Goal: Transaction & Acquisition: Download file/media

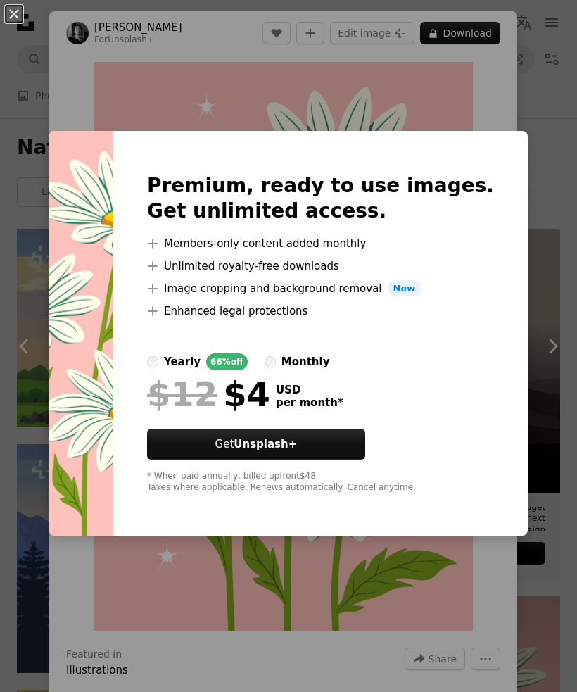
scroll to position [389, 0]
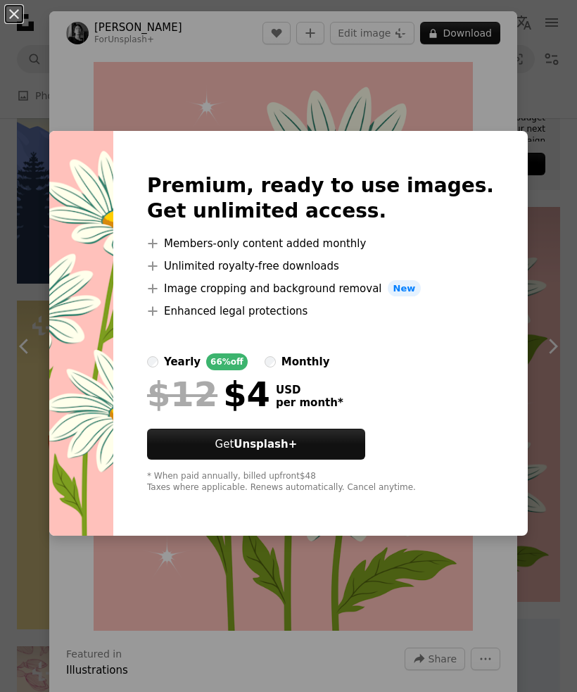
click at [534, 210] on div "An X shape Premium, ready to use images. Get unlimited access. A plus sign Memb…" at bounding box center [288, 346] width 577 height 692
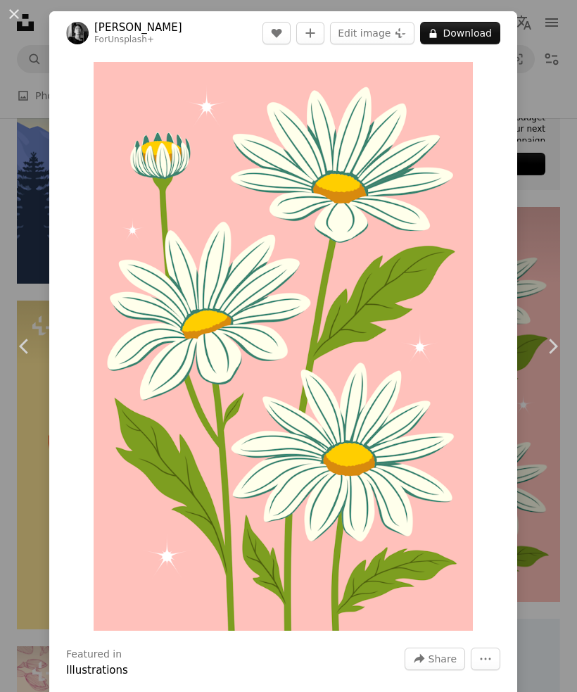
click at [550, 196] on div "An X shape Chevron left Chevron right [PERSON_NAME] For Unsplash+ A heart A plu…" at bounding box center [288, 346] width 577 height 692
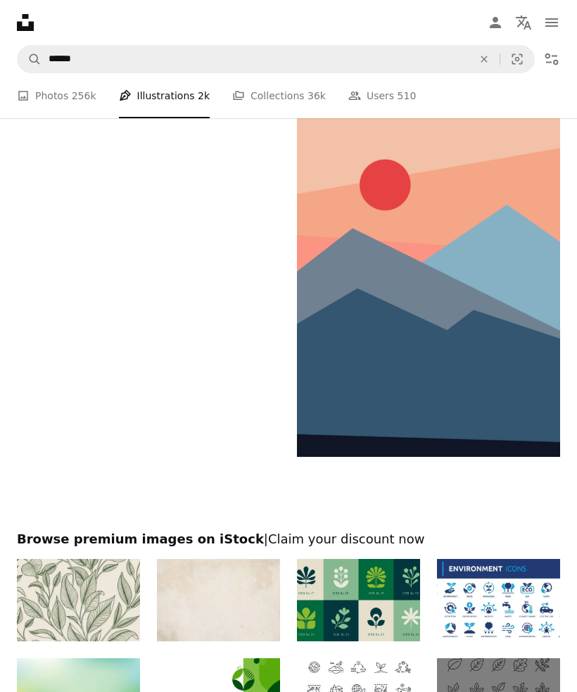
scroll to position [3128, 0]
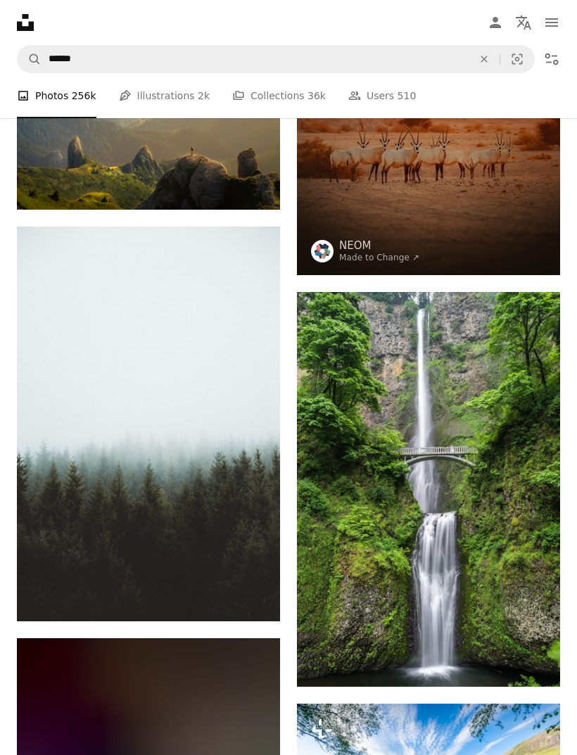
scroll to position [1754, 0]
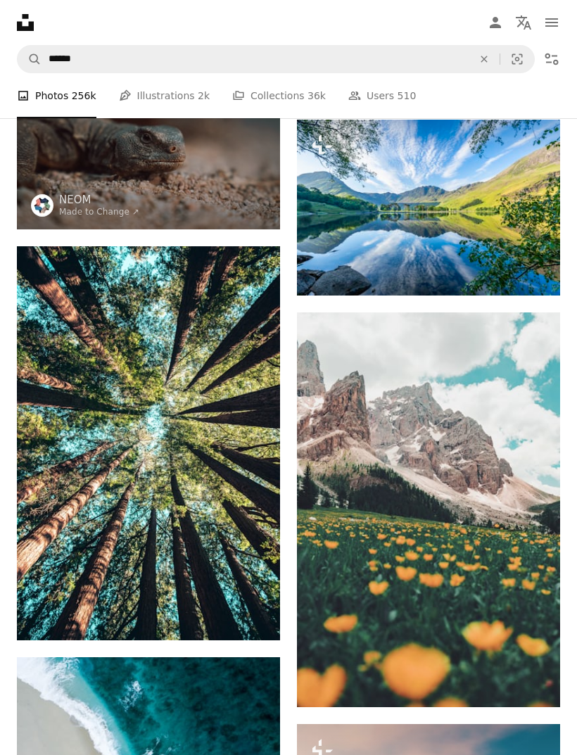
click at [551, 69] on button "Filters" at bounding box center [552, 59] width 28 height 28
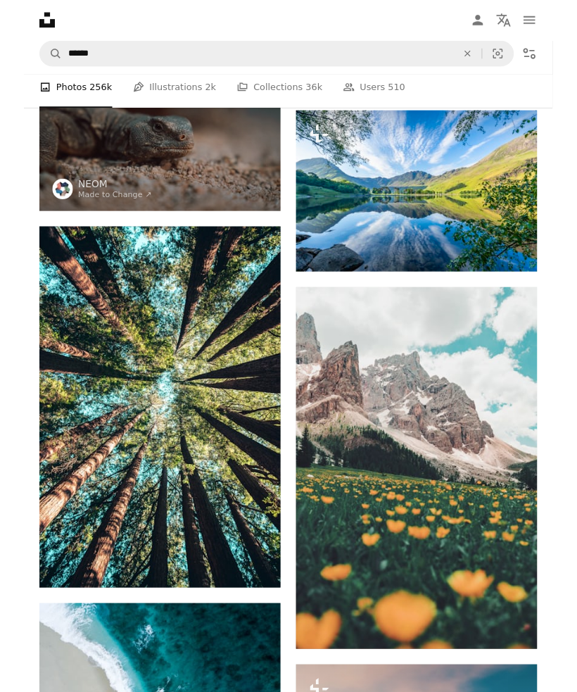
scroll to position [2224, 0]
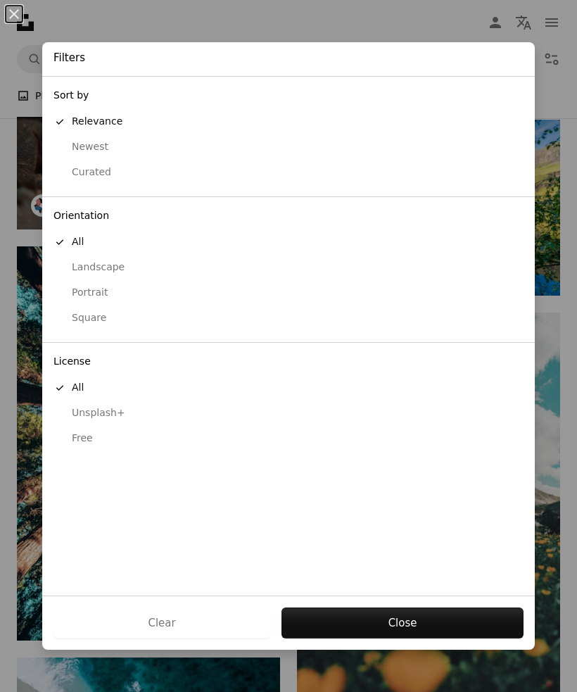
click at [20, 253] on div "An X shape Filters Sort by A checkmark Relevance Newest Curated Orientation A c…" at bounding box center [288, 346] width 577 height 692
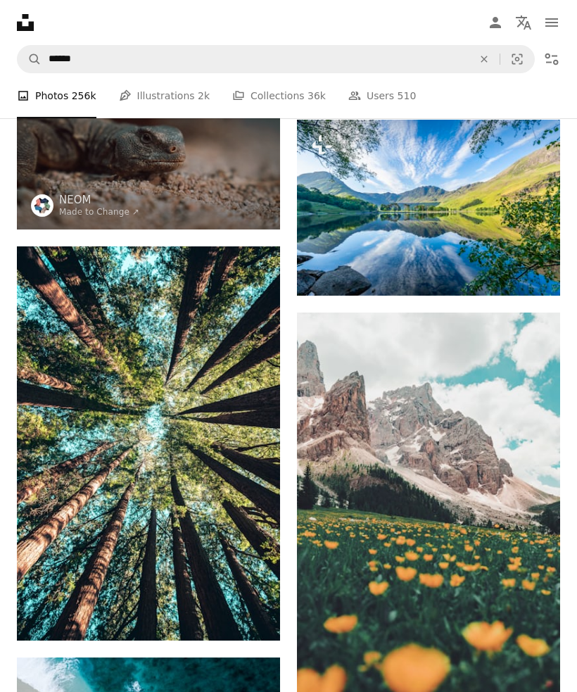
click at [546, 71] on button "Filters" at bounding box center [552, 59] width 28 height 28
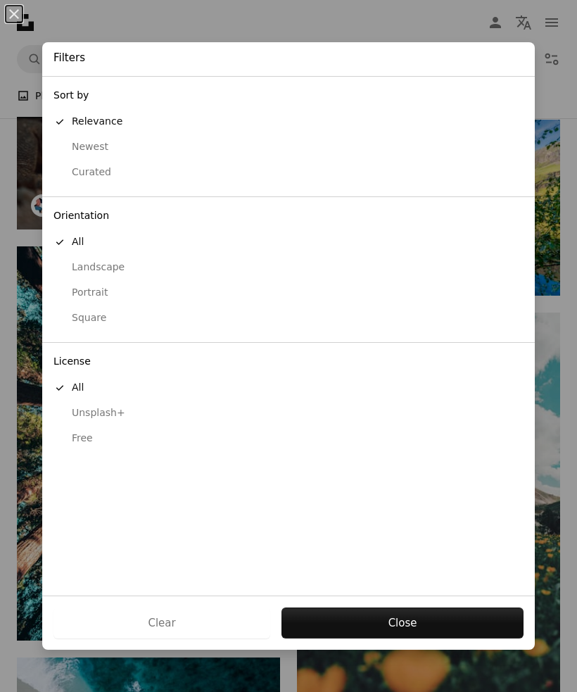
click at [84, 434] on div "Free" at bounding box center [288, 439] width 470 height 14
click at [477, 638] on button "Apply" at bounding box center [402, 623] width 243 height 31
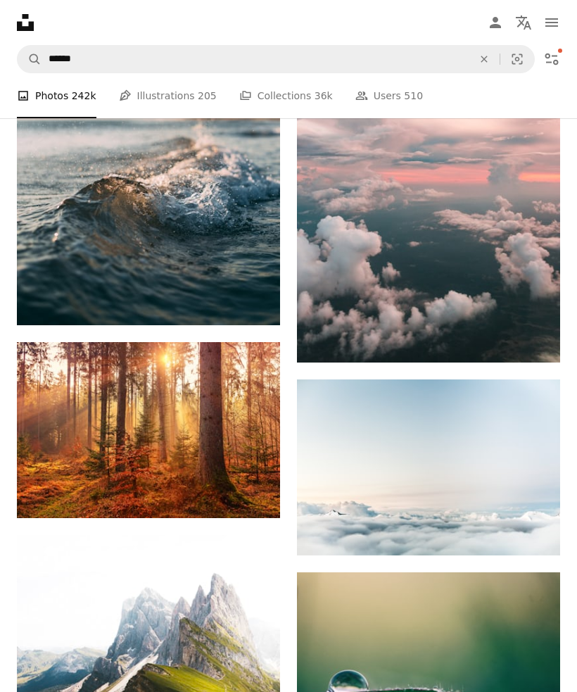
scroll to position [4081, 0]
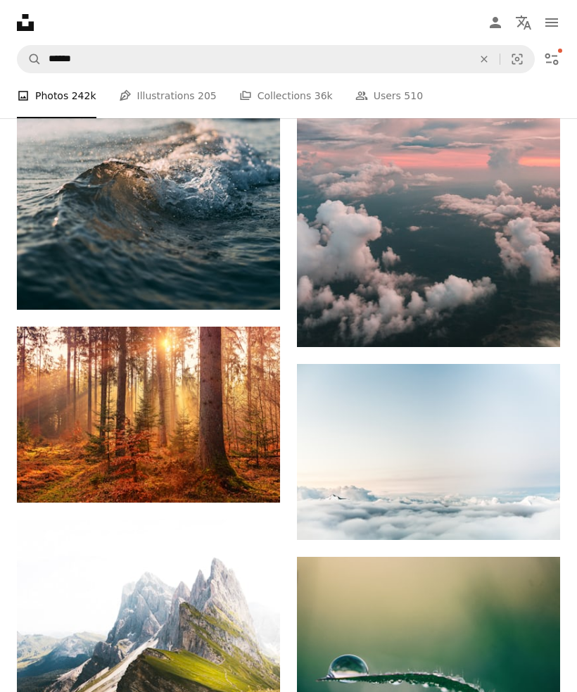
click at [527, 328] on link "Arrow pointing down" at bounding box center [532, 321] width 28 height 23
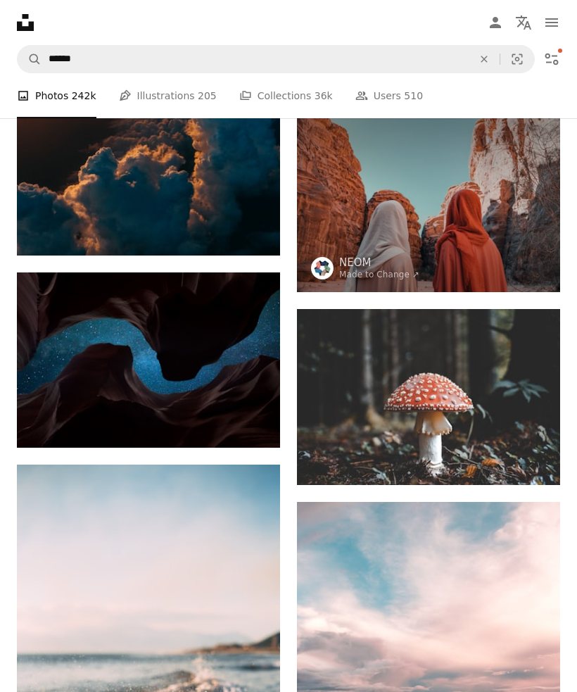
scroll to position [3533, 0]
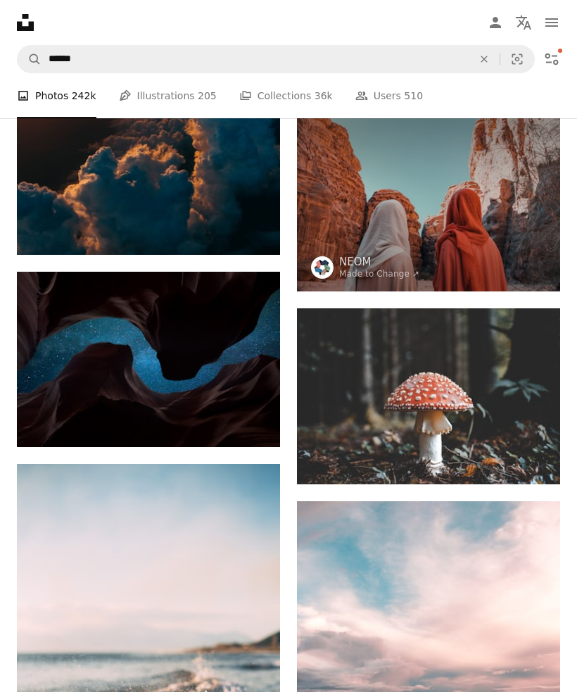
click at [540, 459] on link "Arrow pointing down" at bounding box center [532, 459] width 28 height 23
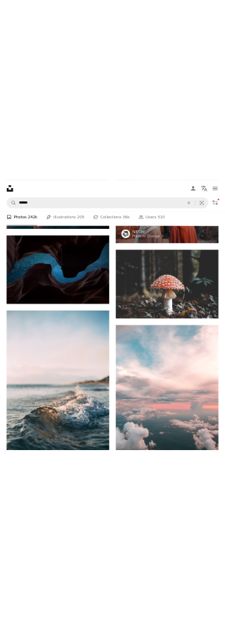
scroll to position [1414, 0]
